Goal: Check status: Check status

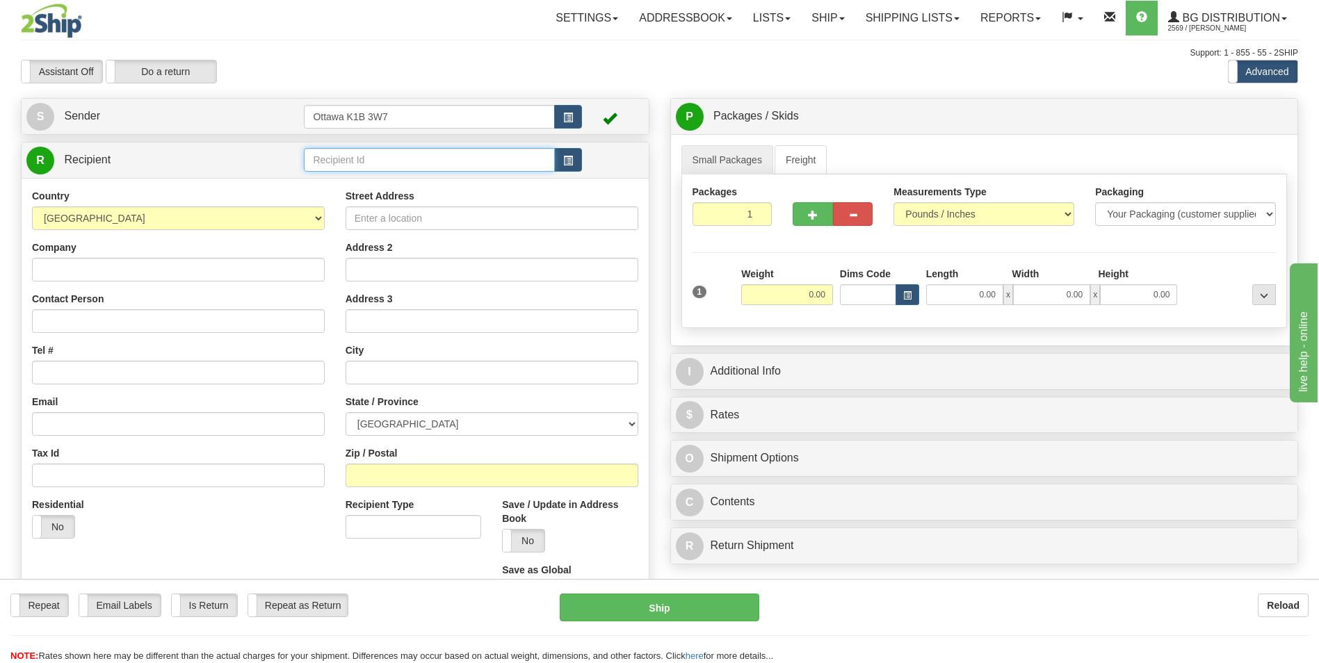
click at [360, 154] on input "text" at bounding box center [429, 160] width 250 height 24
click at [890, 9] on link "Shipping lists" at bounding box center [912, 18] width 115 height 35
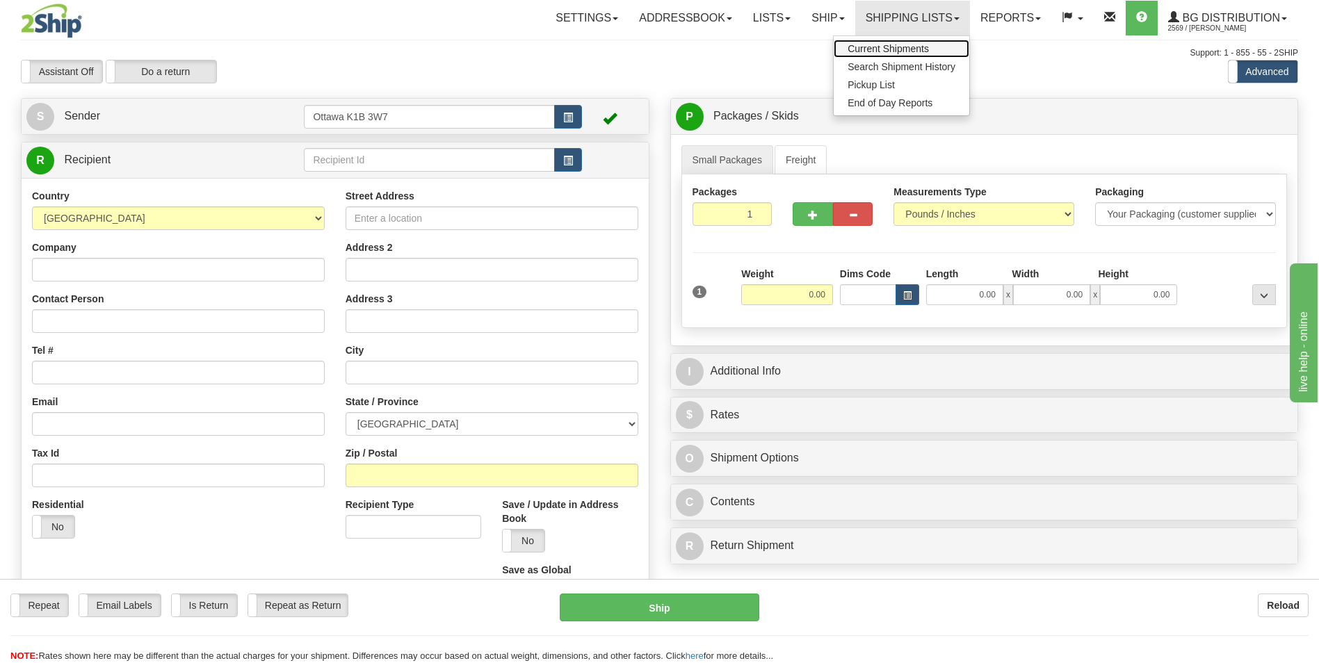
click at [896, 43] on span "Current Shipments" at bounding box center [888, 48] width 81 height 11
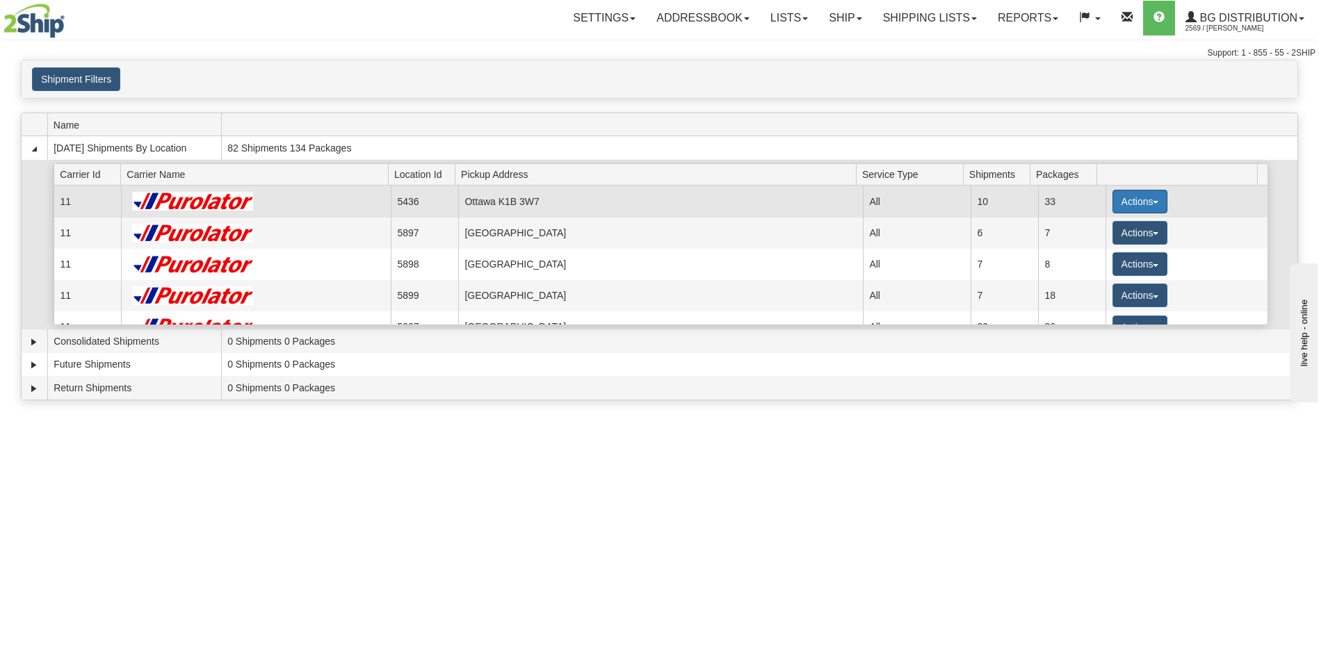
click at [1152, 198] on button "Actions" at bounding box center [1141, 202] width 56 height 24
click at [1103, 232] on span "Details" at bounding box center [1089, 228] width 38 height 10
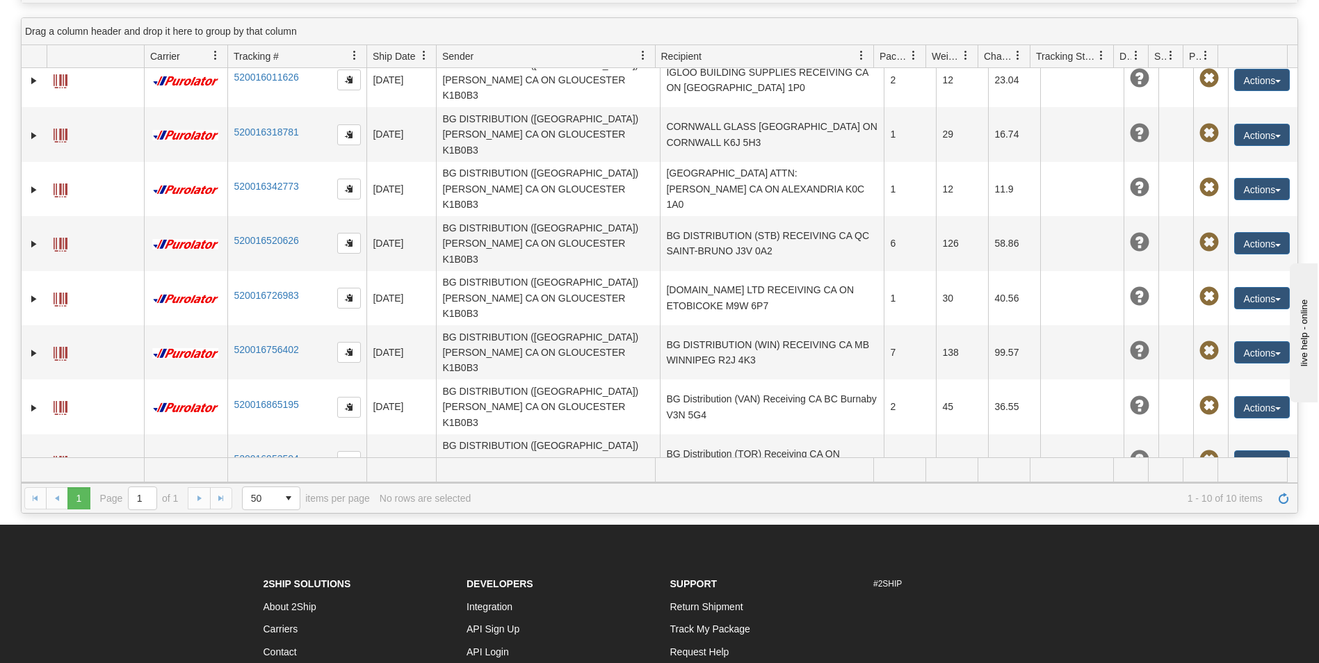
scroll to position [139, 0]
click at [1257, 559] on button "Actions" at bounding box center [1262, 570] width 56 height 22
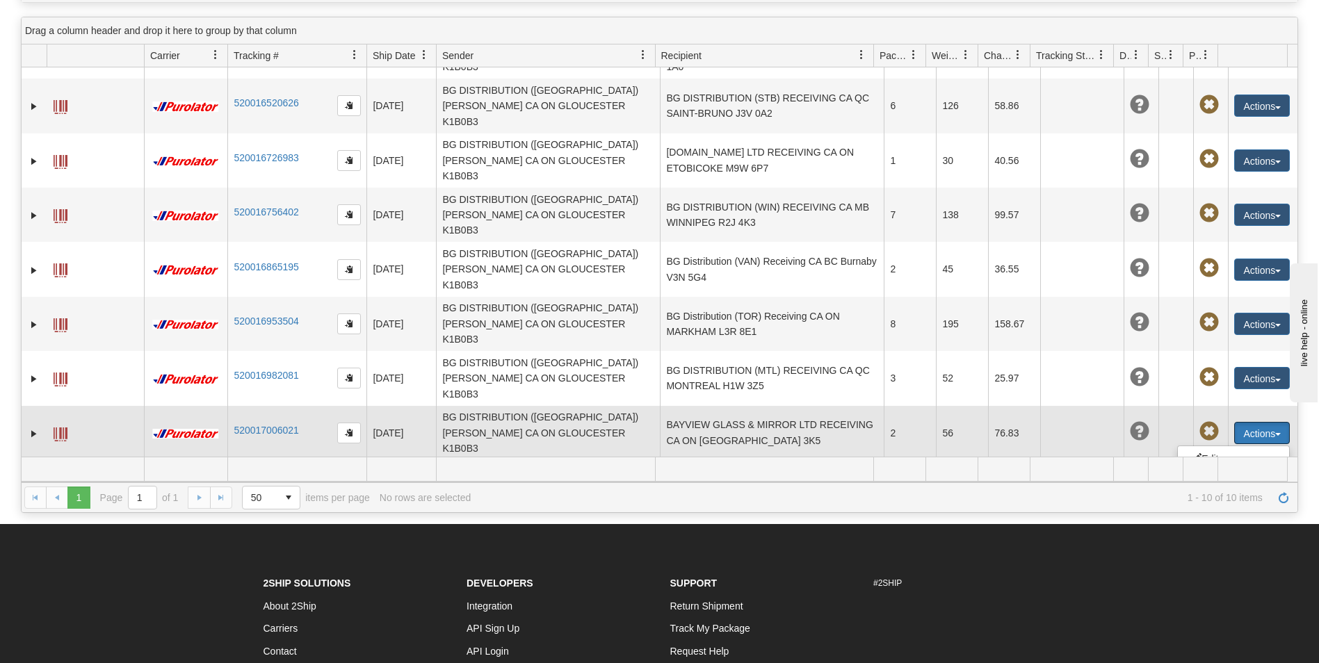
scroll to position [154, 0]
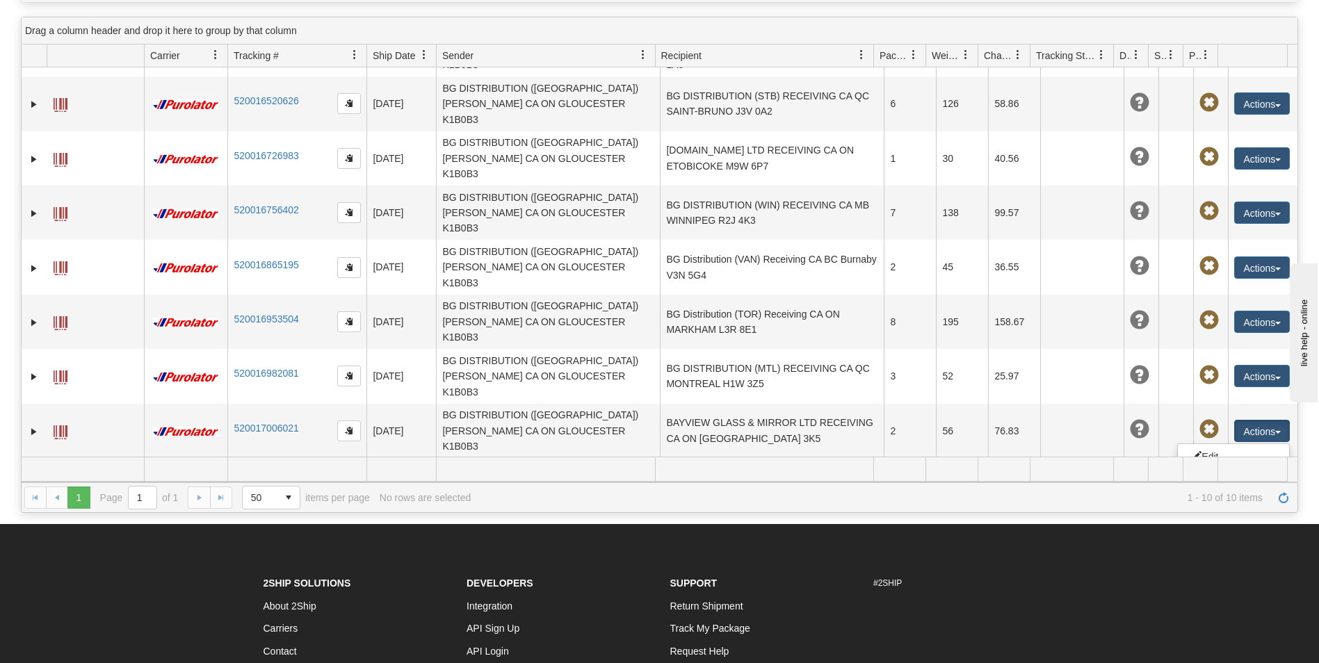
click at [670, 423] on div "31485375 2569 520016011626 08/19/2025 08/19/2025 09:27:13 AM BG DISTRIBUTION (O…" at bounding box center [660, 261] width 1276 height 389
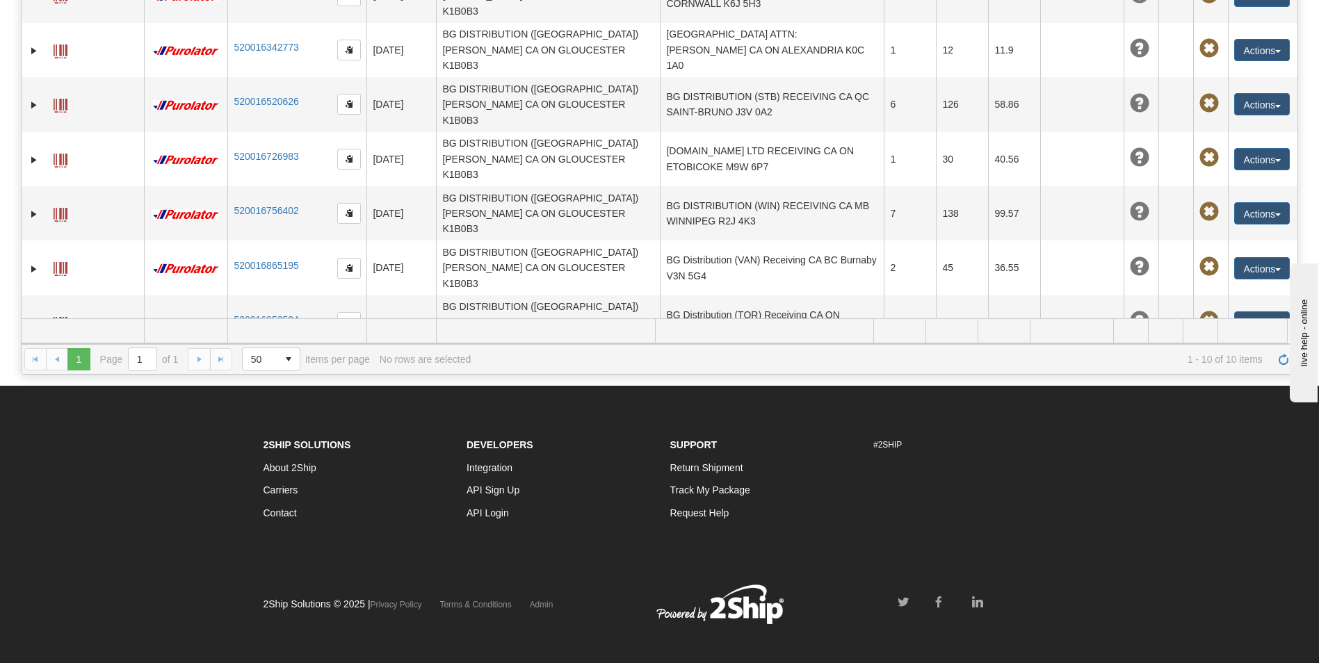
scroll to position [278, 0]
click at [1263, 420] on button "Actions" at bounding box center [1262, 431] width 56 height 22
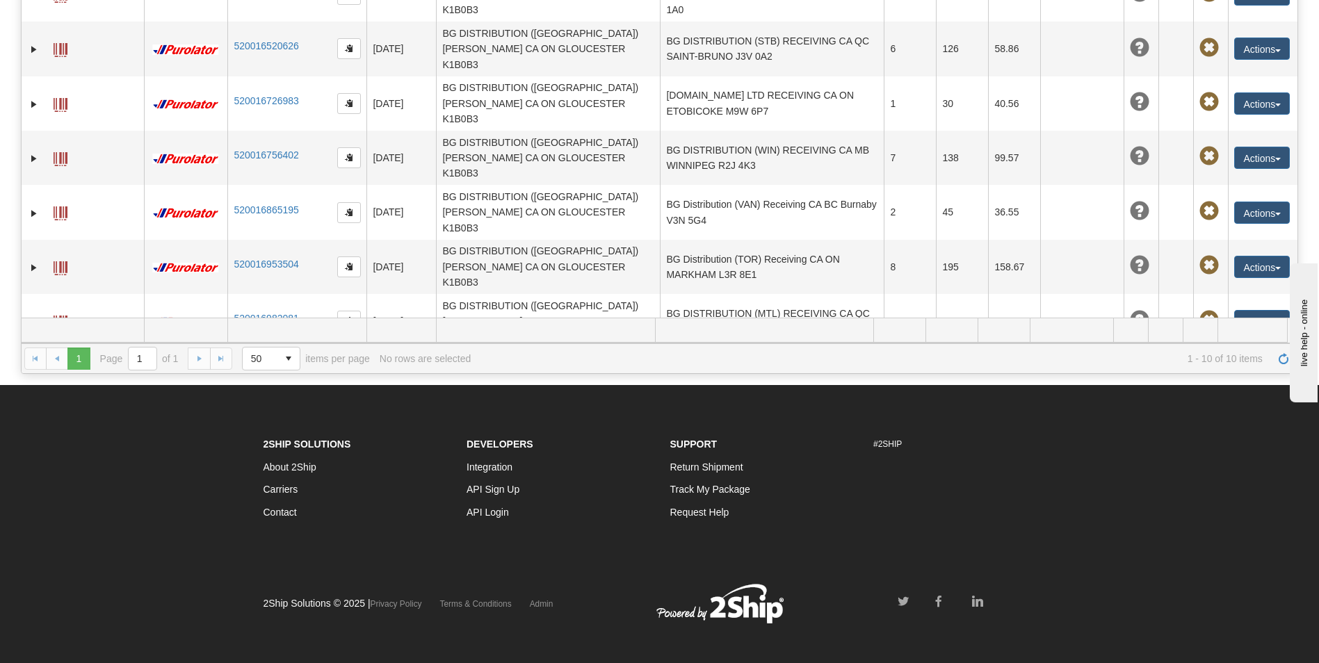
scroll to position [154, 0]
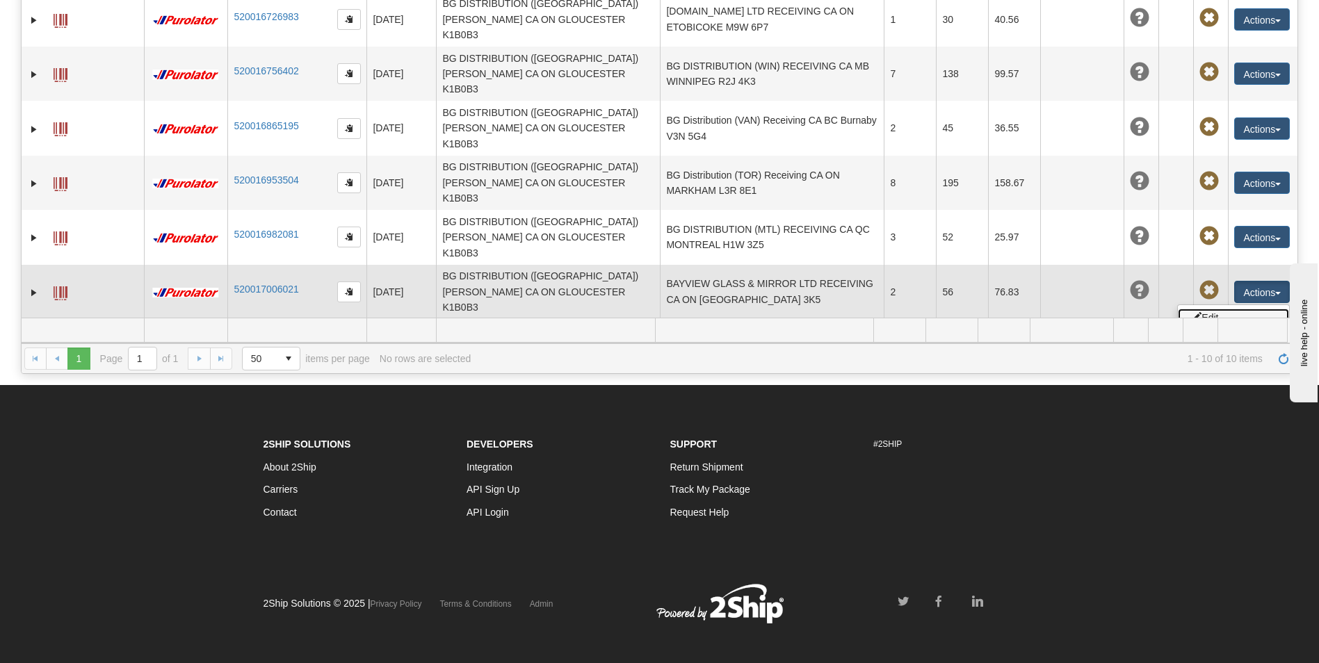
click at [1207, 309] on link "Edit" at bounding box center [1233, 318] width 111 height 18
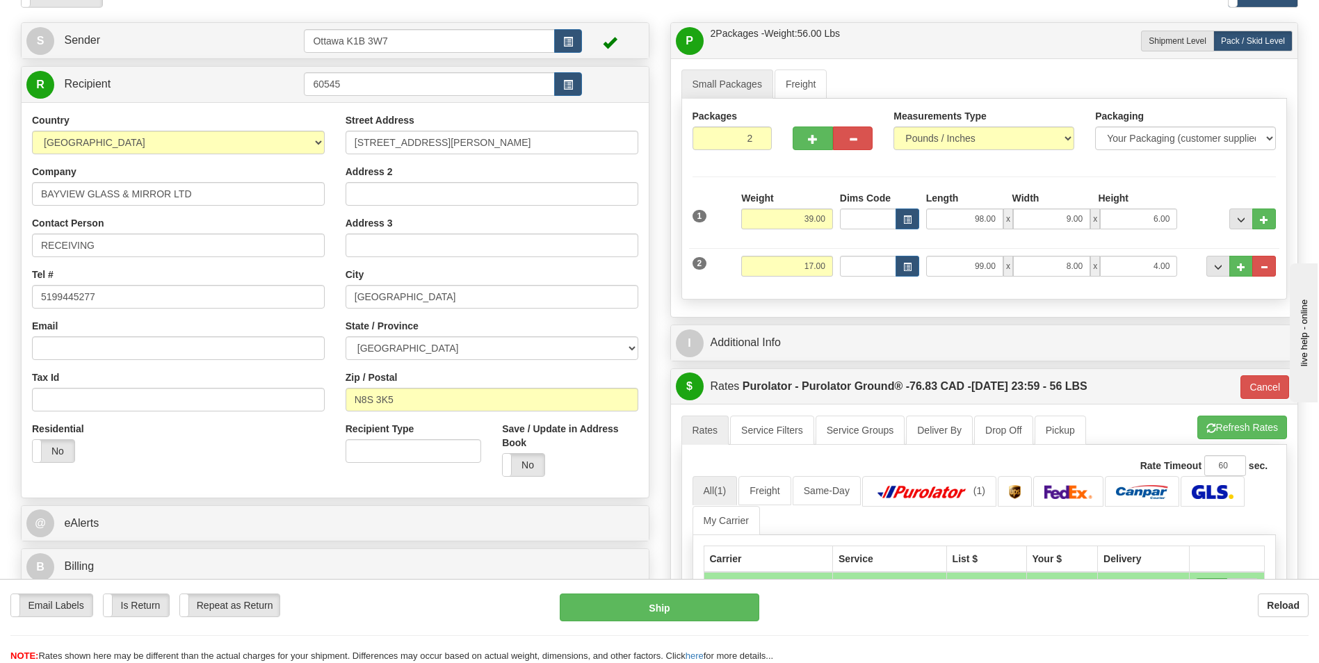
scroll to position [209, 0]
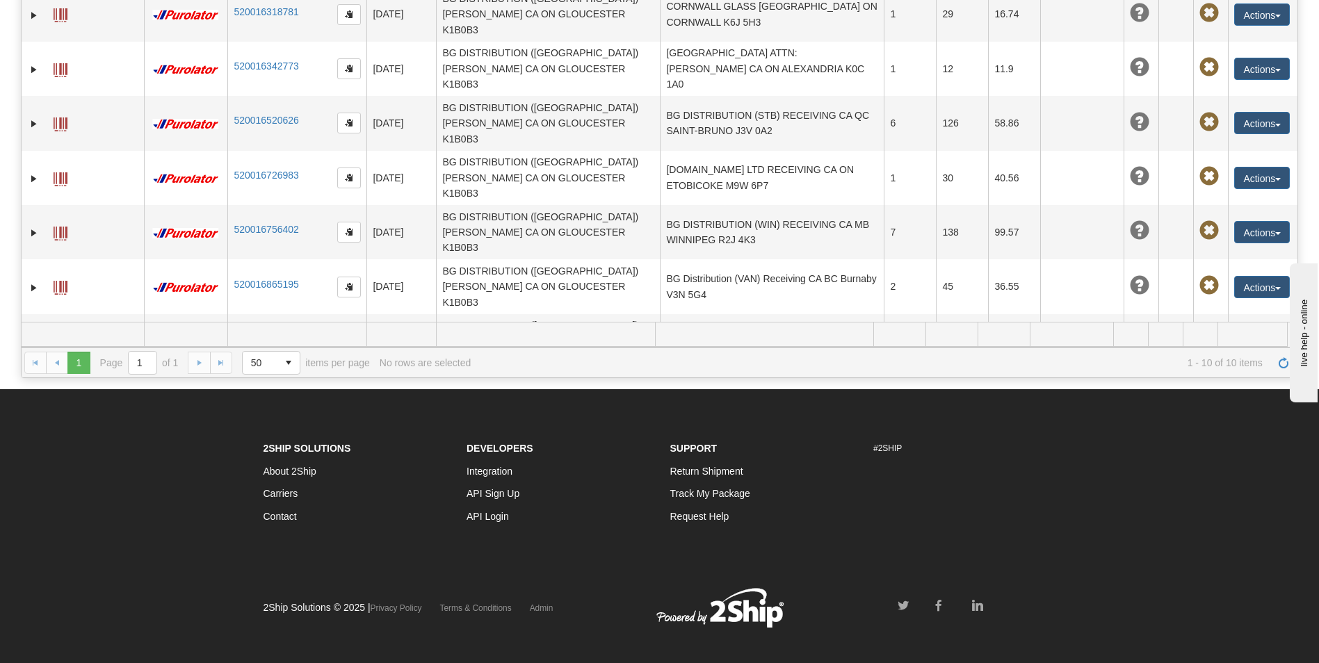
scroll to position [15, 0]
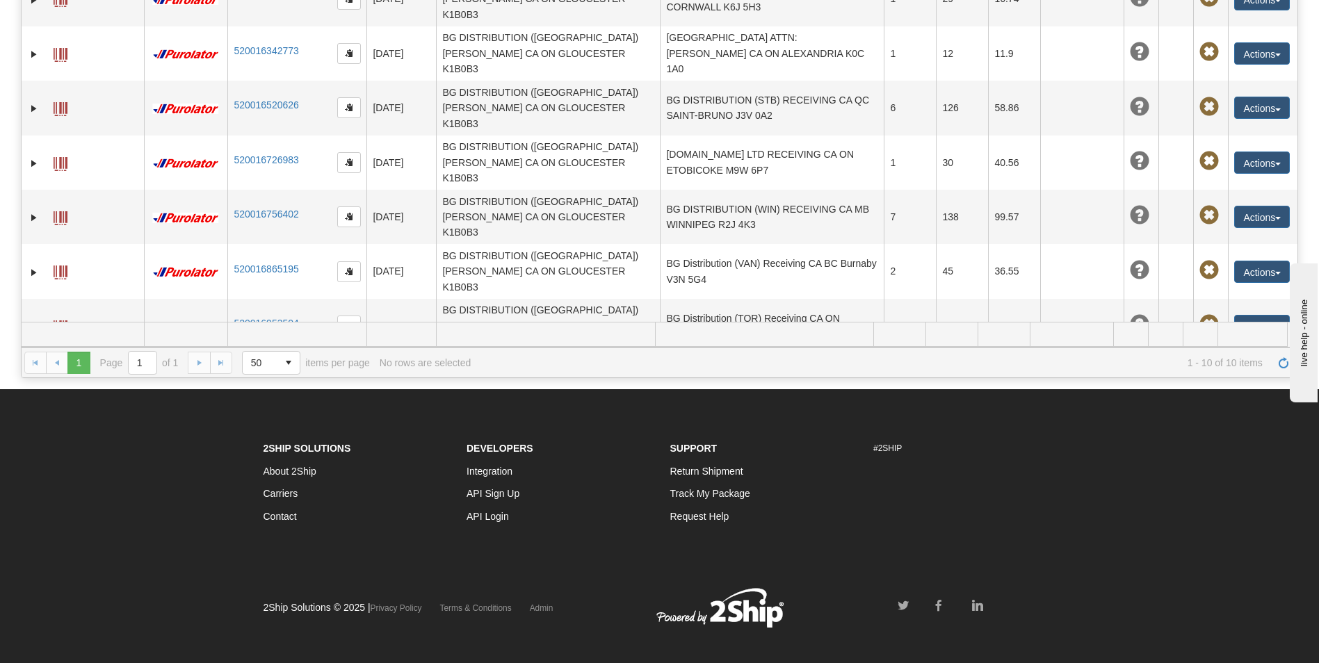
click at [284, 427] on link "520017006021" at bounding box center [266, 432] width 65 height 11
